Goal: Task Accomplishment & Management: Use online tool/utility

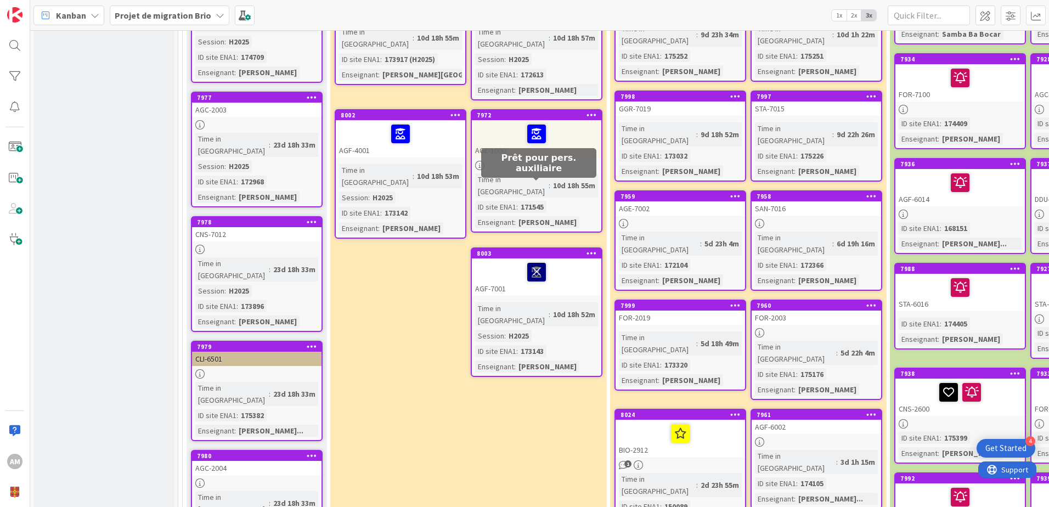
click at [536, 263] on icon at bounding box center [536, 272] width 19 height 18
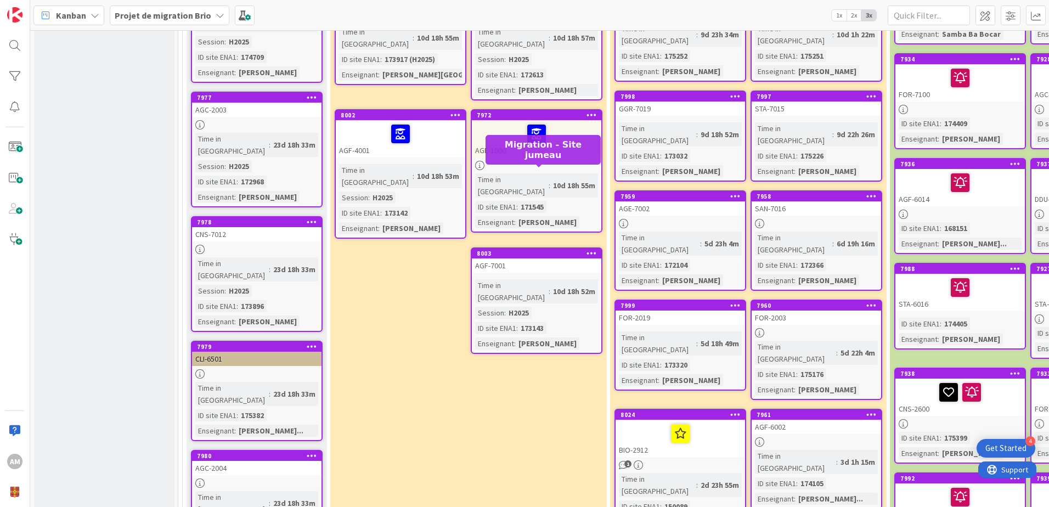
click at [505, 250] on div "8003" at bounding box center [539, 254] width 124 height 8
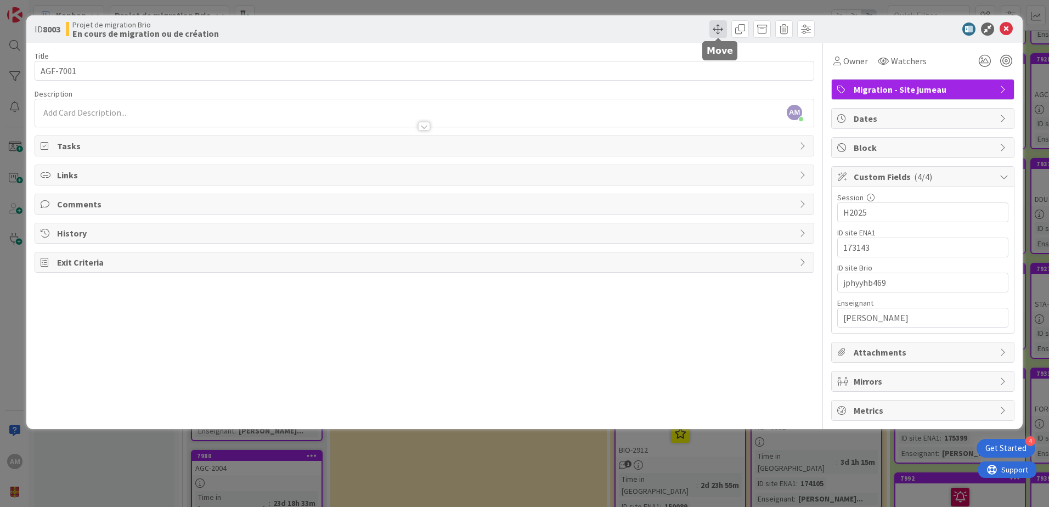
click at [715, 29] on span at bounding box center [718, 29] width 18 height 18
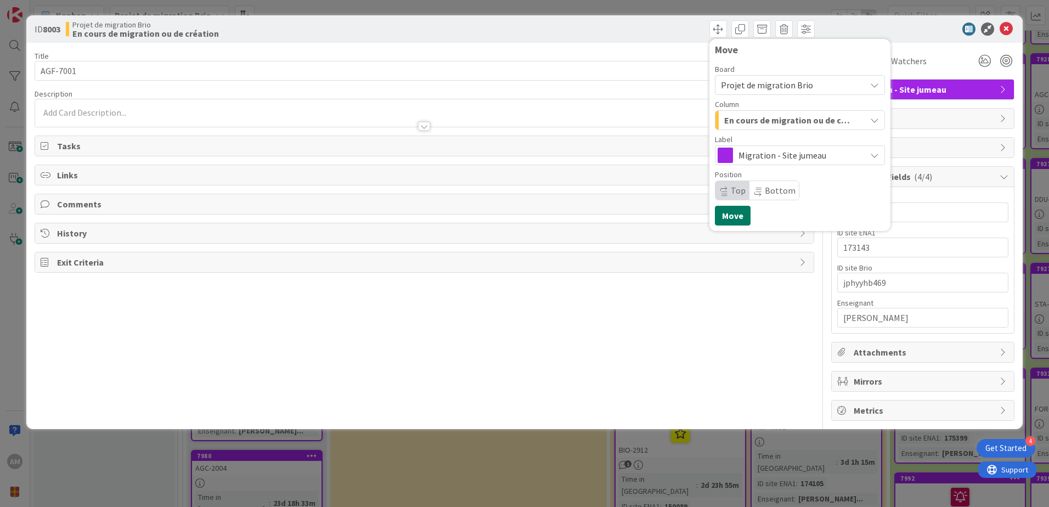
click at [733, 212] on button "Move" at bounding box center [733, 216] width 36 height 20
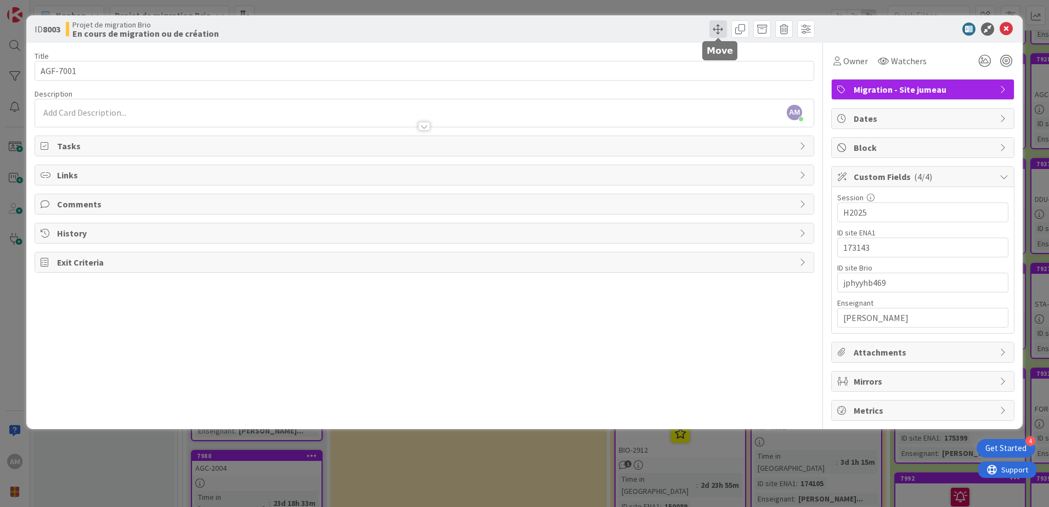
click at [721, 34] on span at bounding box center [718, 29] width 18 height 18
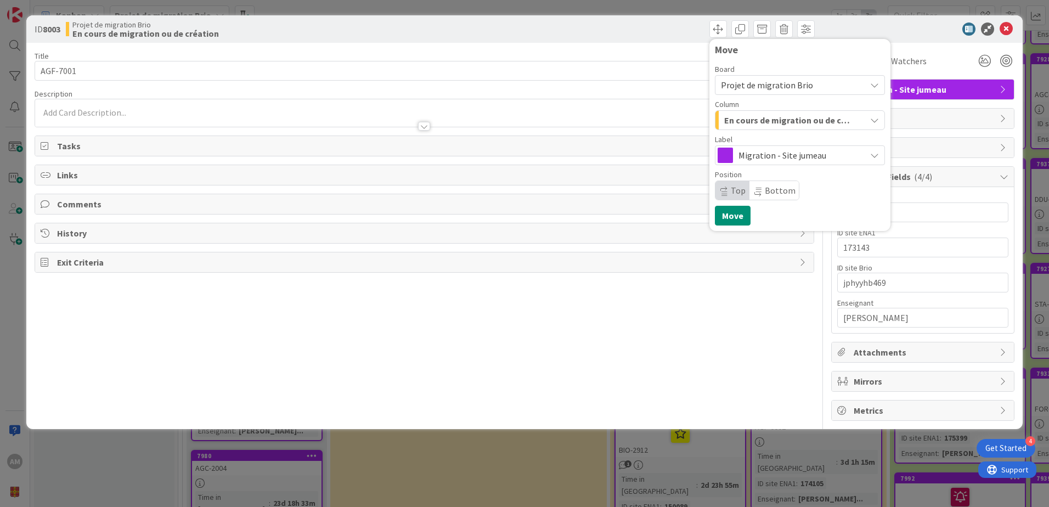
click at [740, 157] on span "Migration - Site jumeau" at bounding box center [799, 155] width 122 height 15
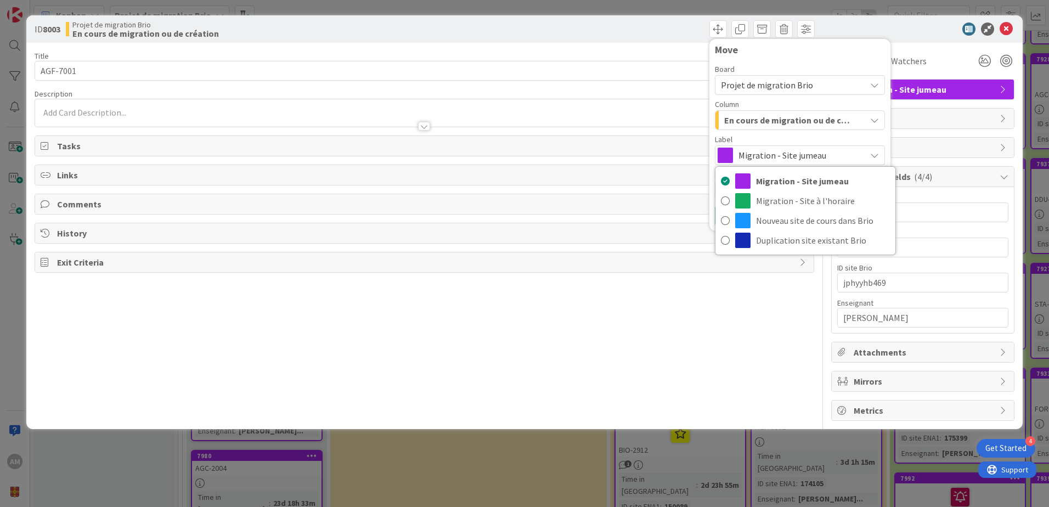
click at [756, 136] on div "Label" at bounding box center [800, 139] width 170 height 8
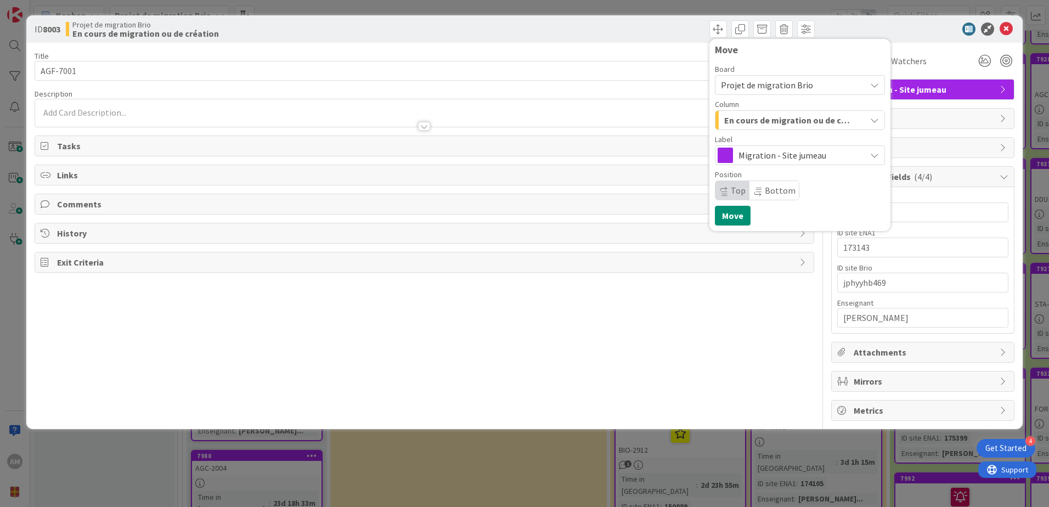
click at [757, 127] on div "En cours de migration ou de création" at bounding box center [793, 120] width 144 height 18
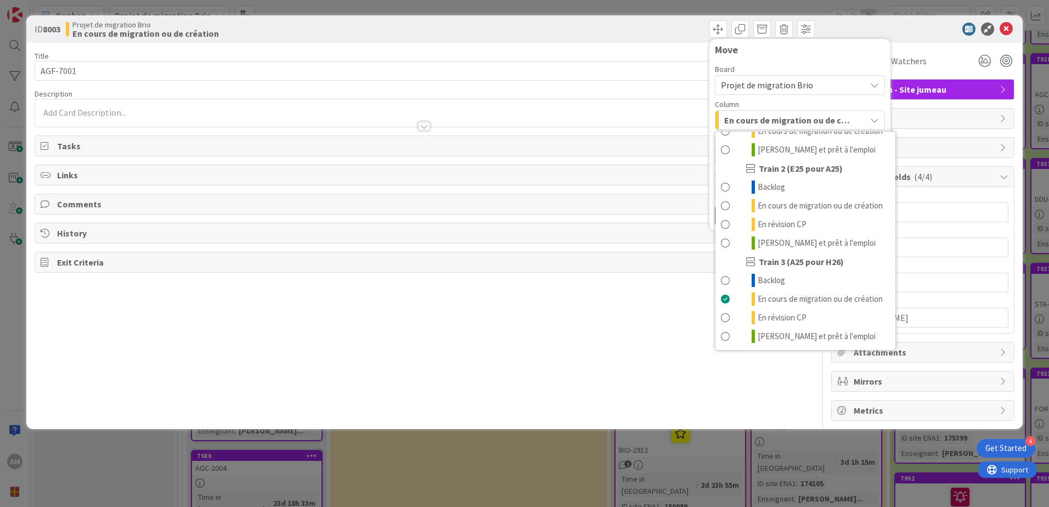
scroll to position [147, 0]
click at [804, 292] on span "En cours de migration ou de création" at bounding box center [819, 298] width 125 height 13
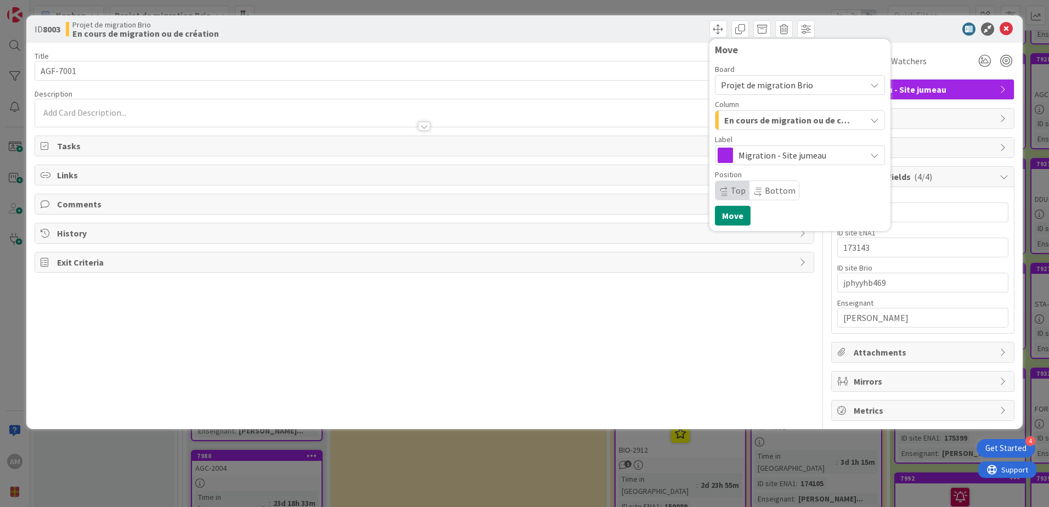
click at [770, 369] on div "Title 8 / 128 AGF-7001 Description AM [PERSON_NAME] just joined Owner Watchers …" at bounding box center [424, 232] width 779 height 378
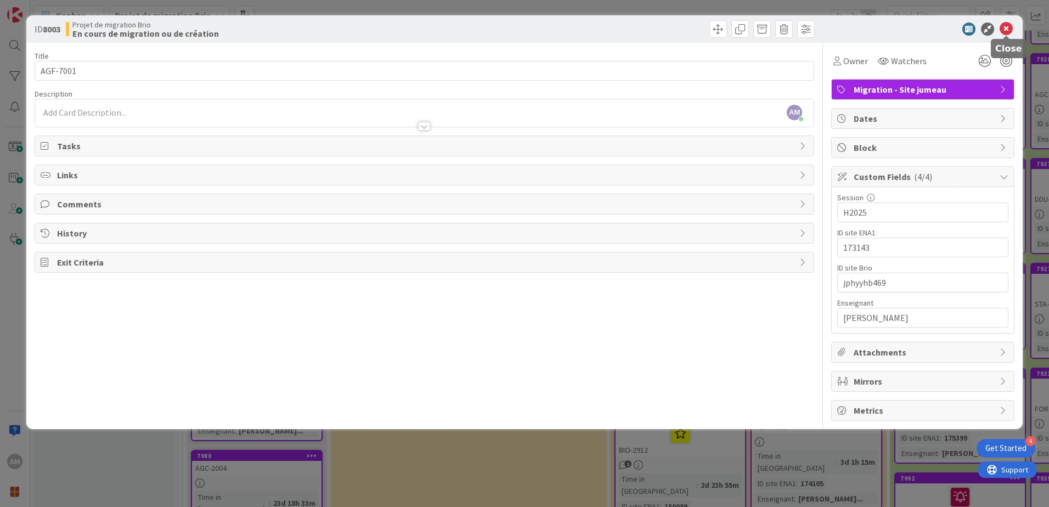
click at [1009, 32] on icon at bounding box center [1005, 28] width 13 height 13
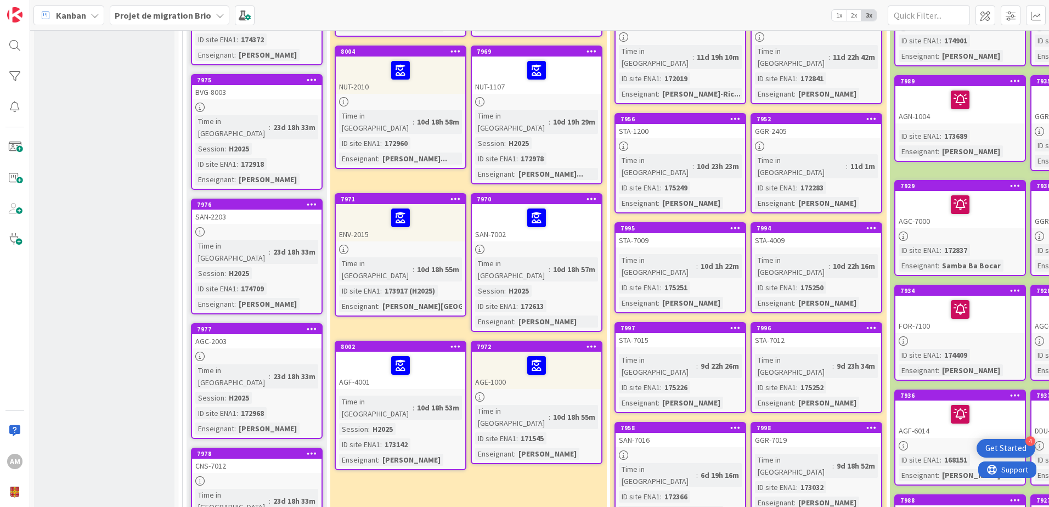
scroll to position [713, 0]
